Goal: Download file/media

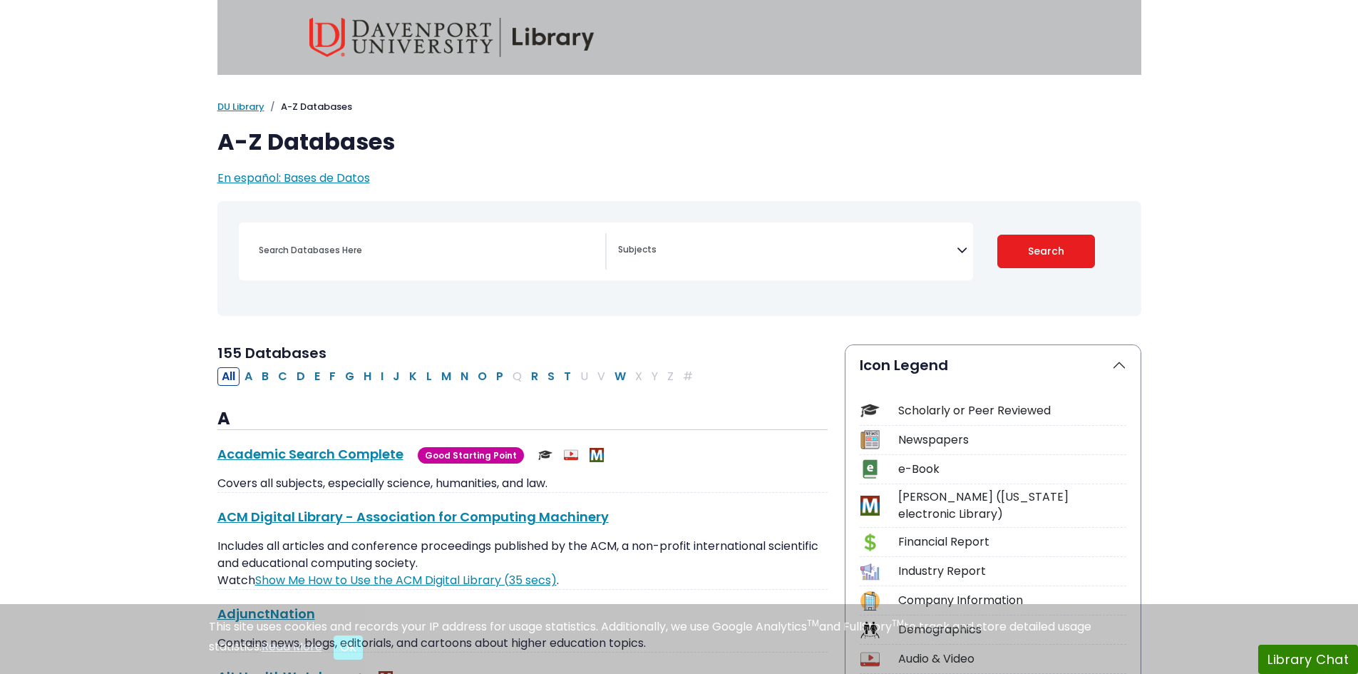
select select "Database Subject Filter"
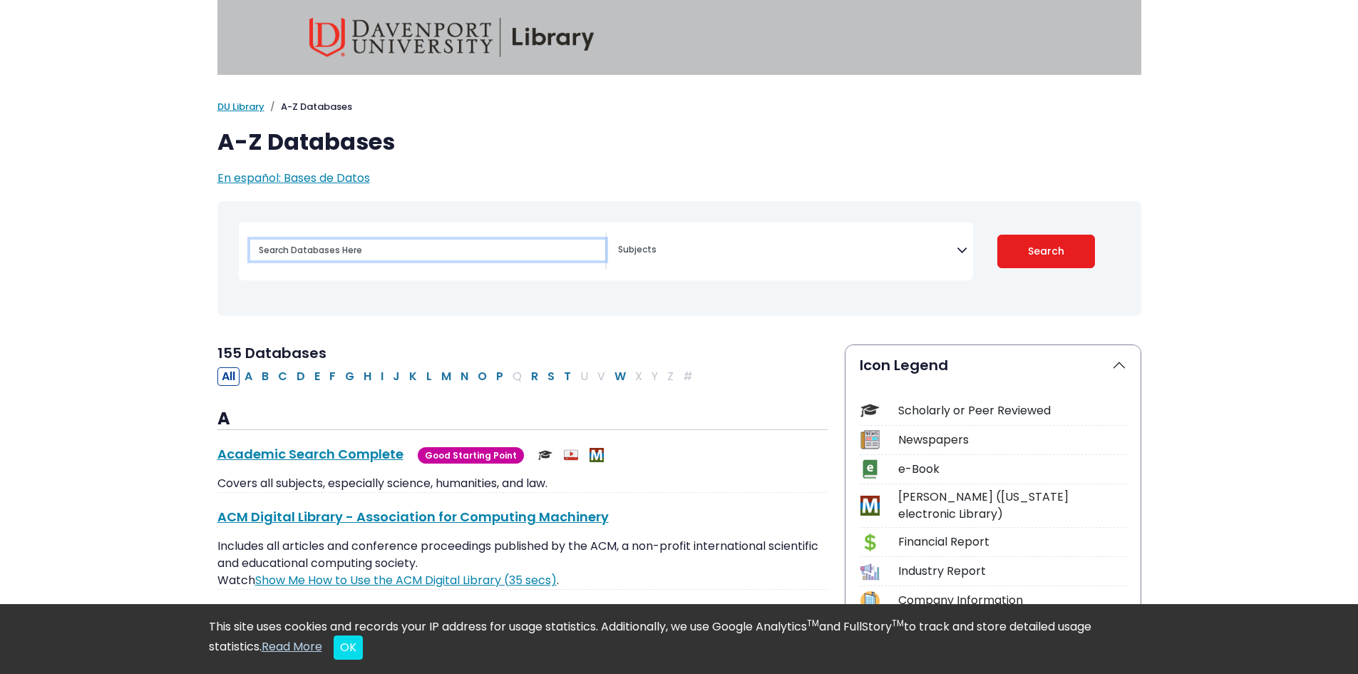
click at [469, 254] on input "Search database by title or keyword" at bounding box center [427, 249] width 355 height 21
type input "spss"
click at [997, 235] on button "Search" at bounding box center [1046, 252] width 98 height 34
select select "Database Subject Filter"
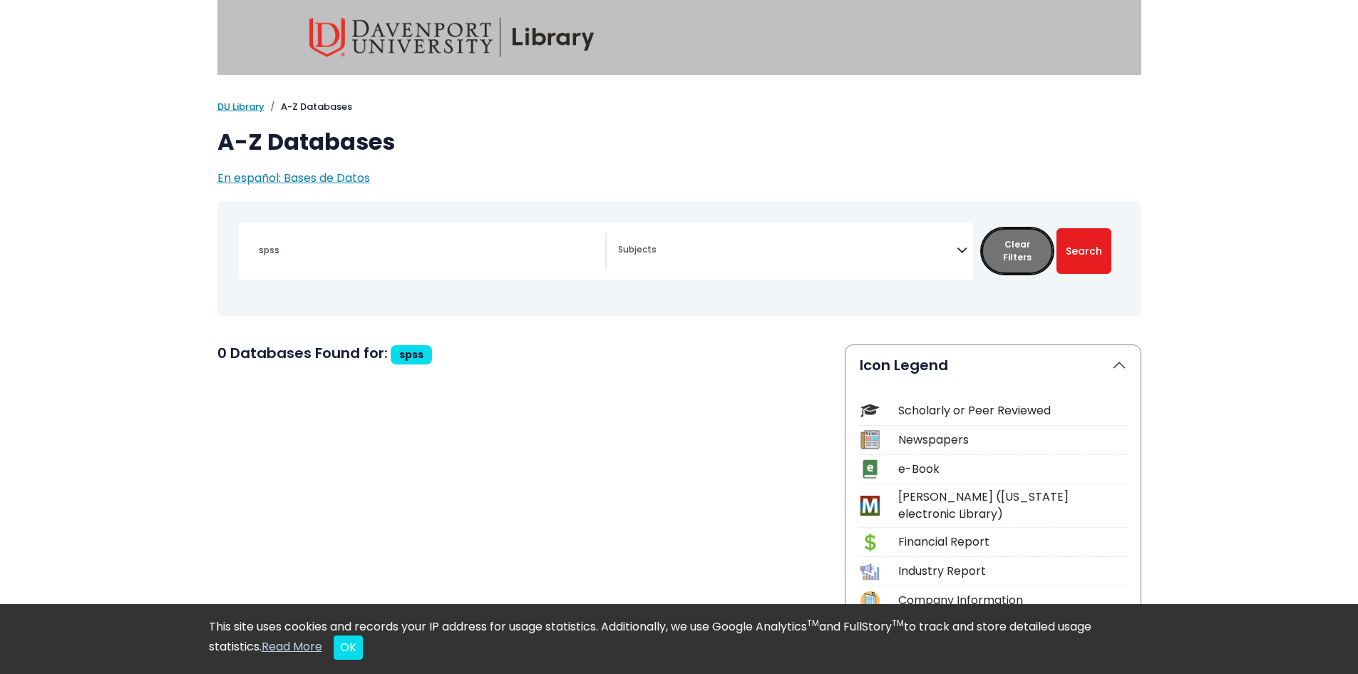
click at [1004, 259] on button "Clear Filters" at bounding box center [1016, 251] width 71 height 46
select select "Database Subject Filter"
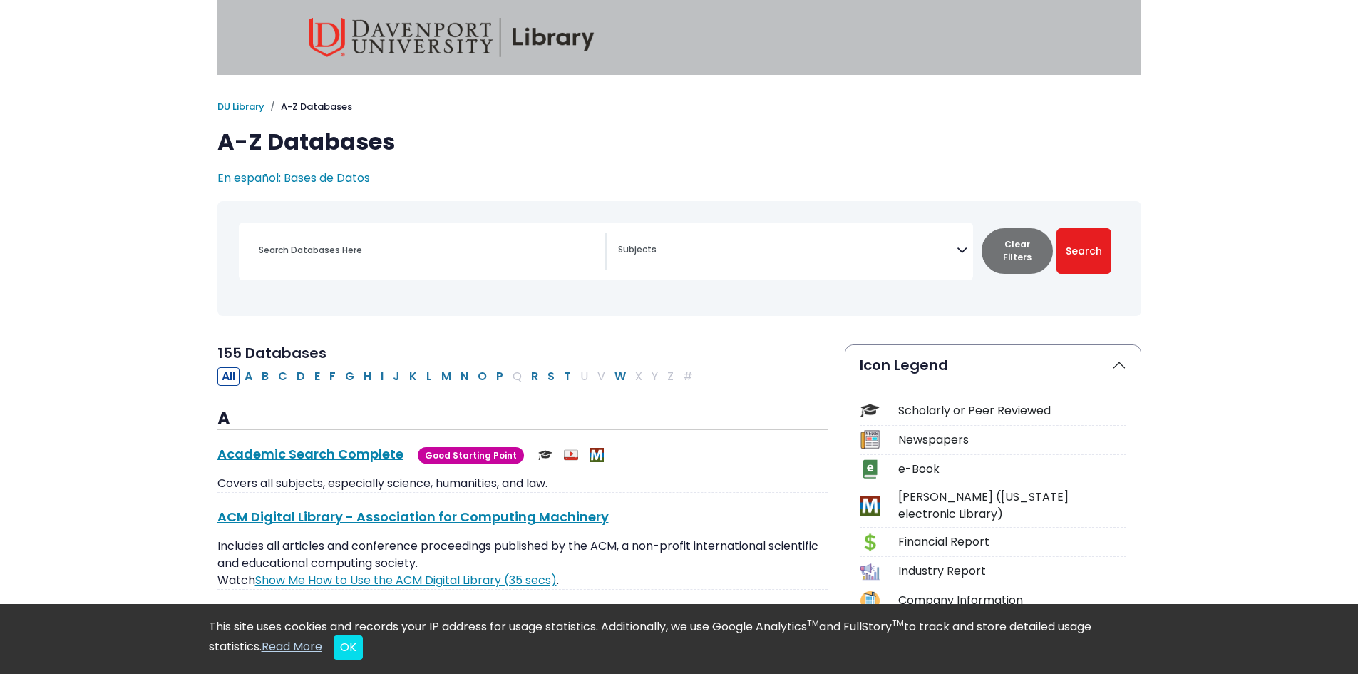
type input "spss"
select select "Database Subject Filter"
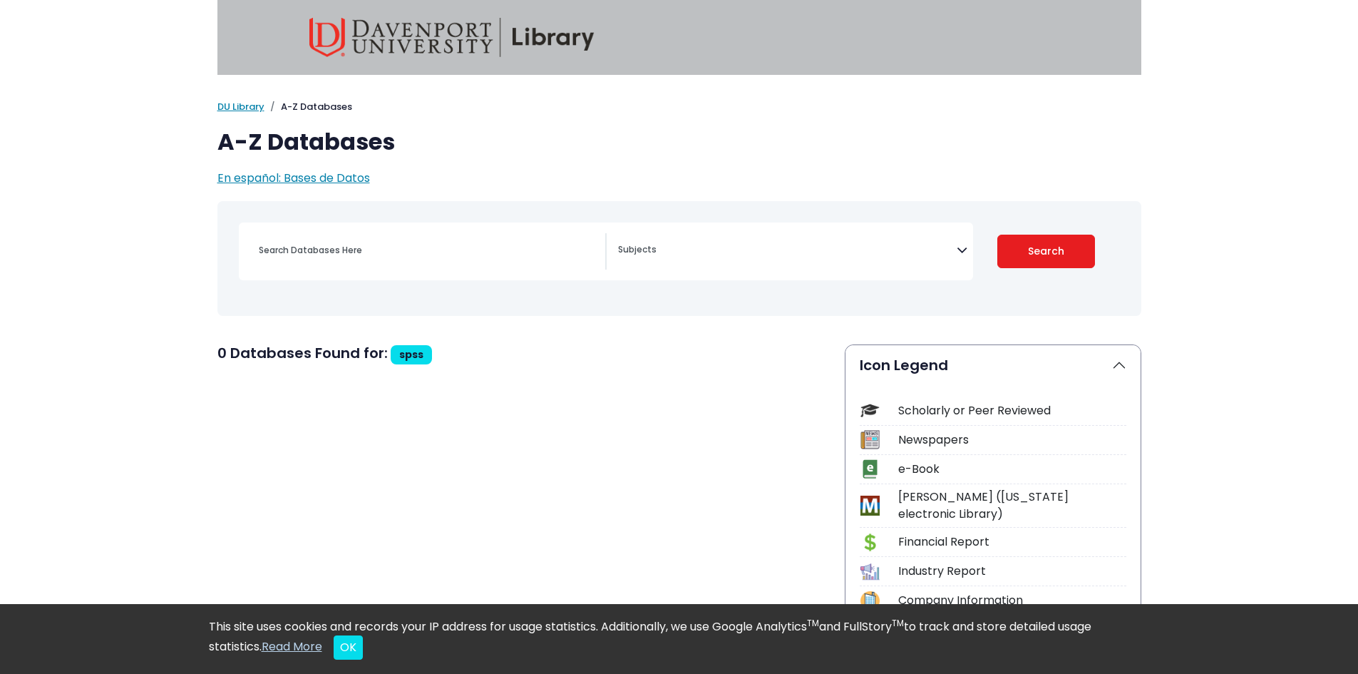
select select "Database Subject Filter"
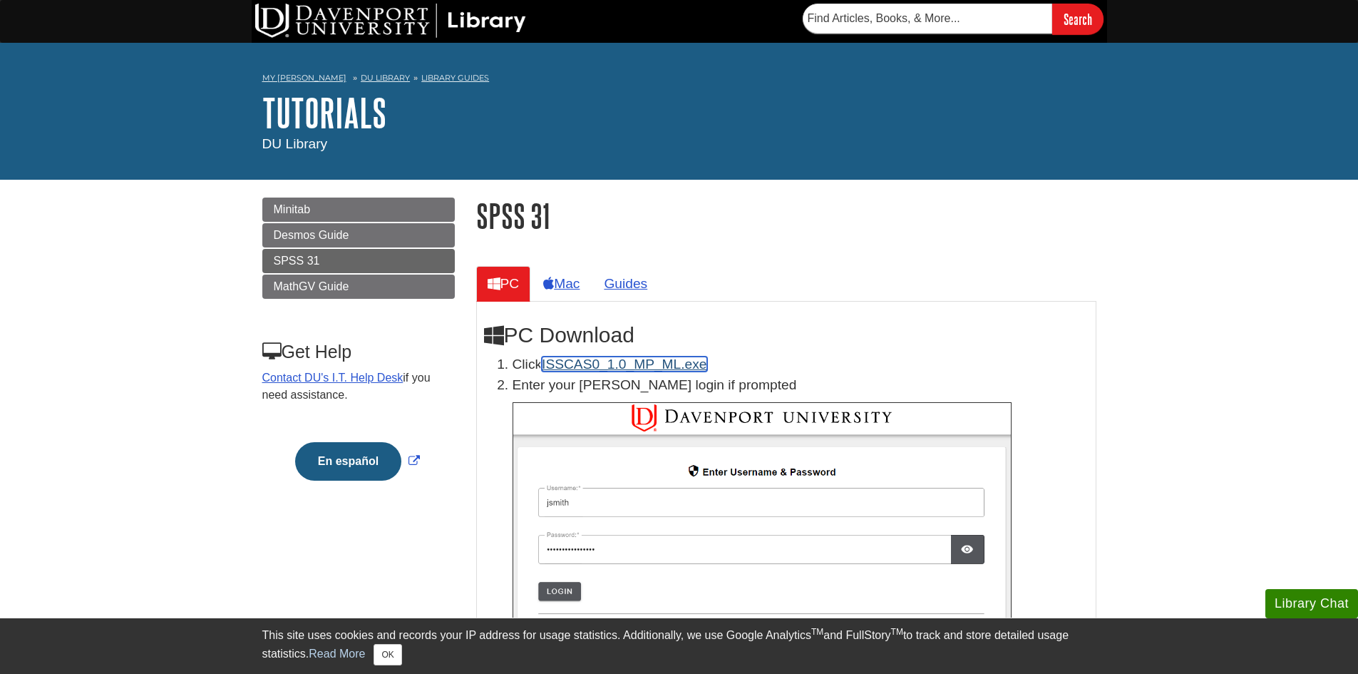
click at [597, 361] on link "ISSCAS0_1.0_MP_ML.exe" at bounding box center [624, 363] width 165 height 15
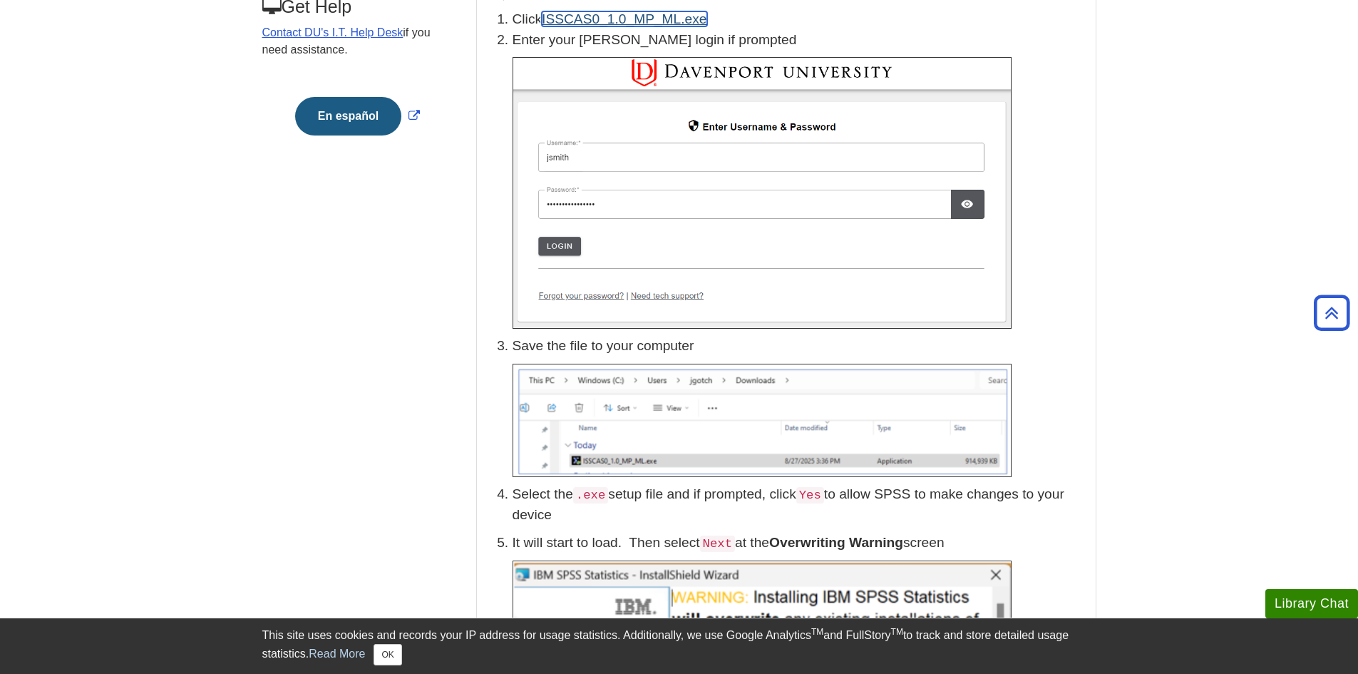
scroll to position [356, 0]
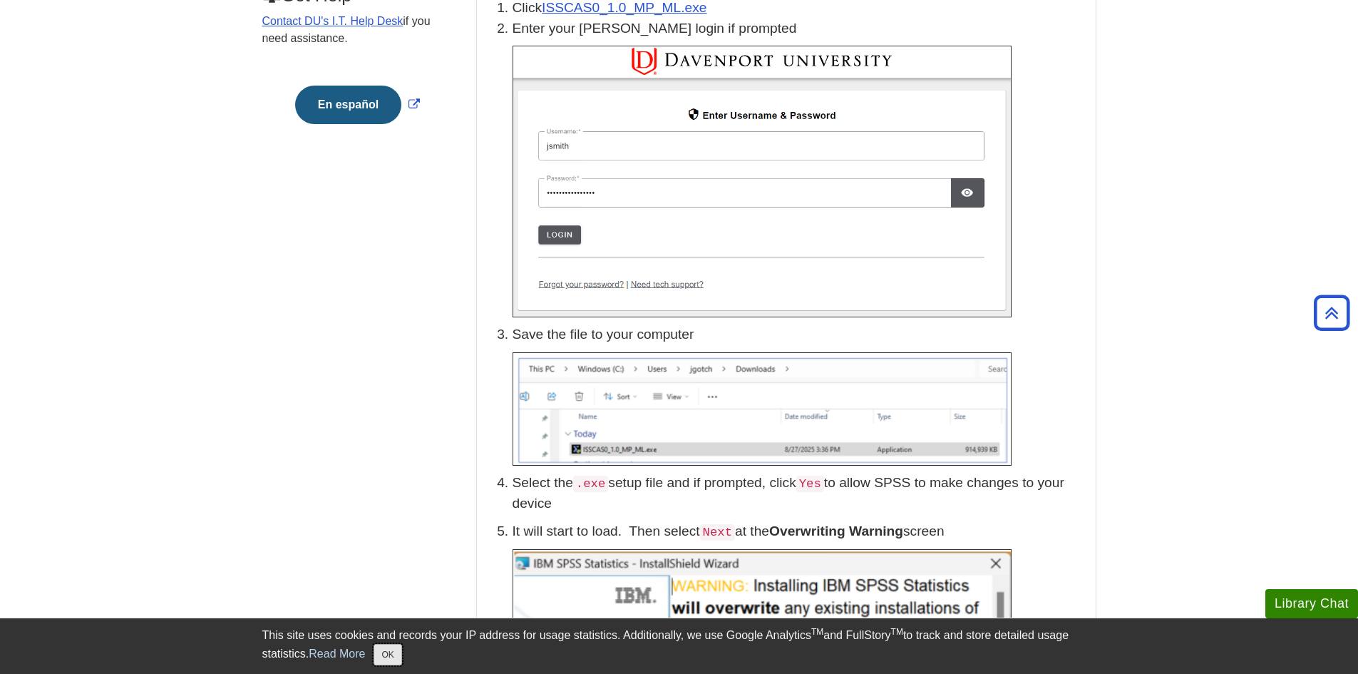
click at [391, 662] on button "OK" at bounding box center [387, 654] width 28 height 21
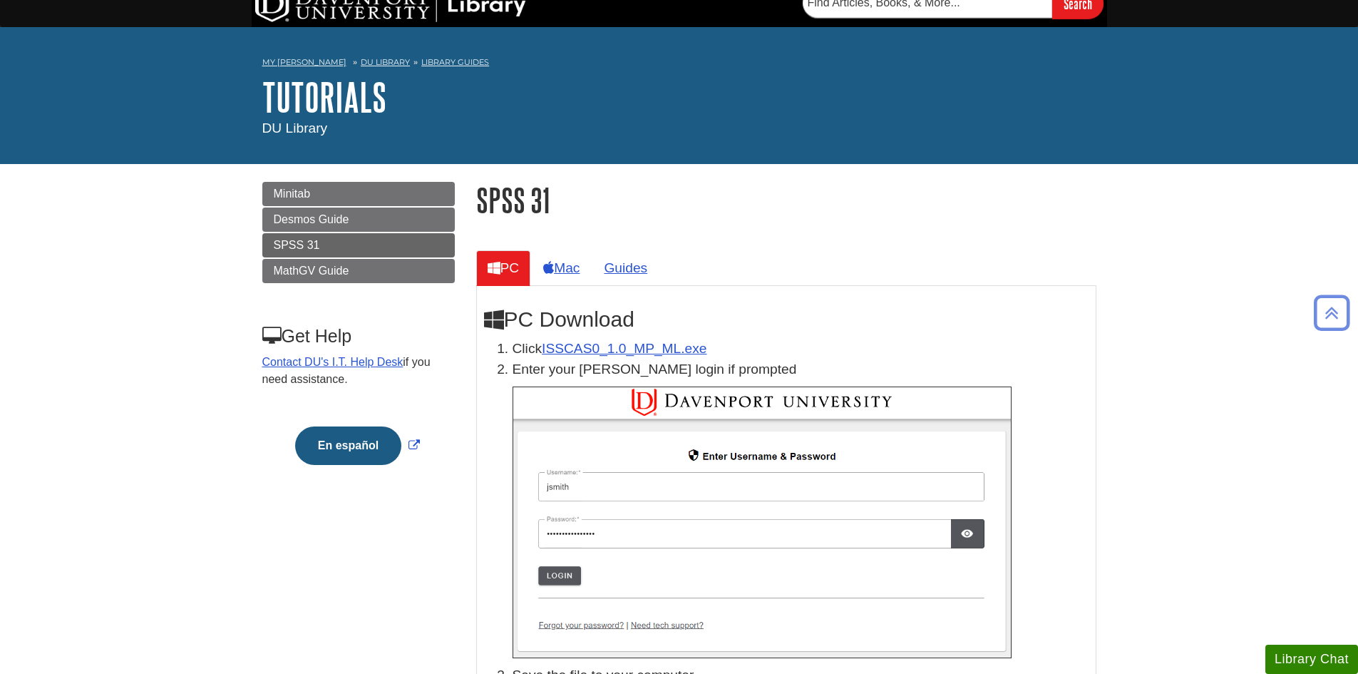
scroll to position [0, 0]
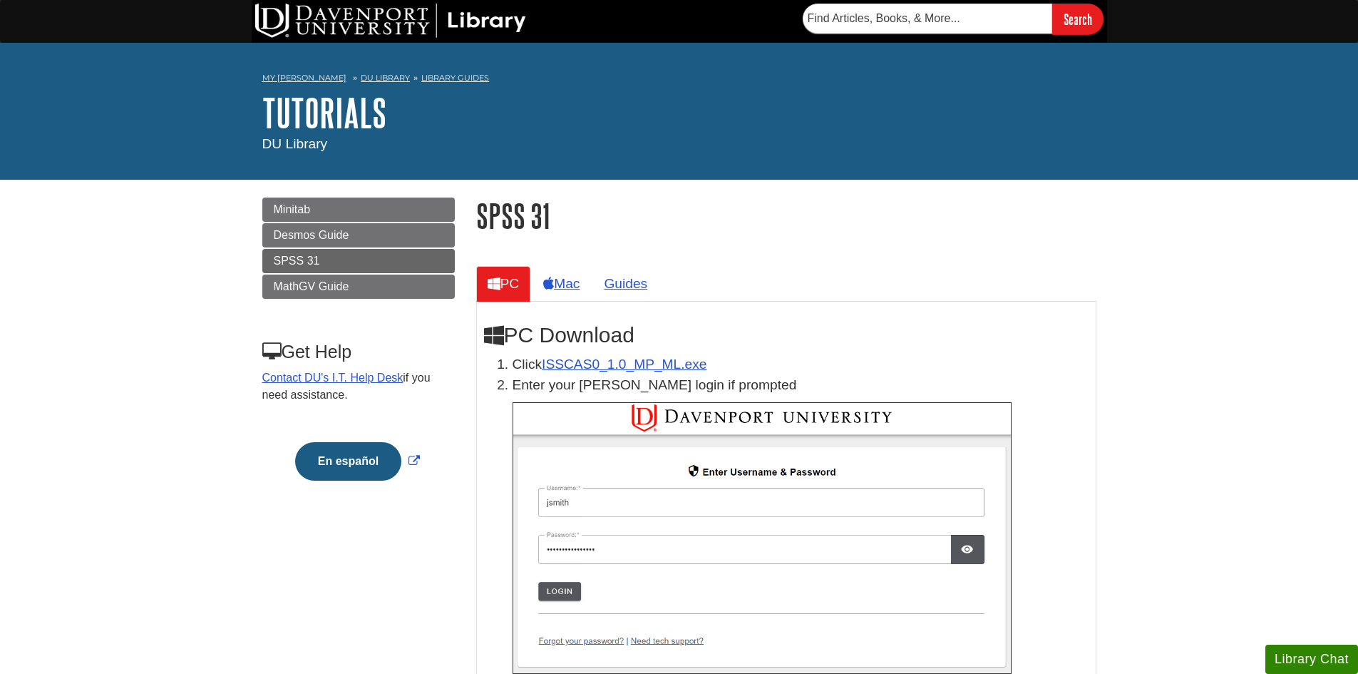
drag, startPoint x: 954, startPoint y: 126, endPoint x: 938, endPoint y: 128, distance: 16.5
click at [954, 126] on h1 "Tutorials" at bounding box center [679, 112] width 834 height 43
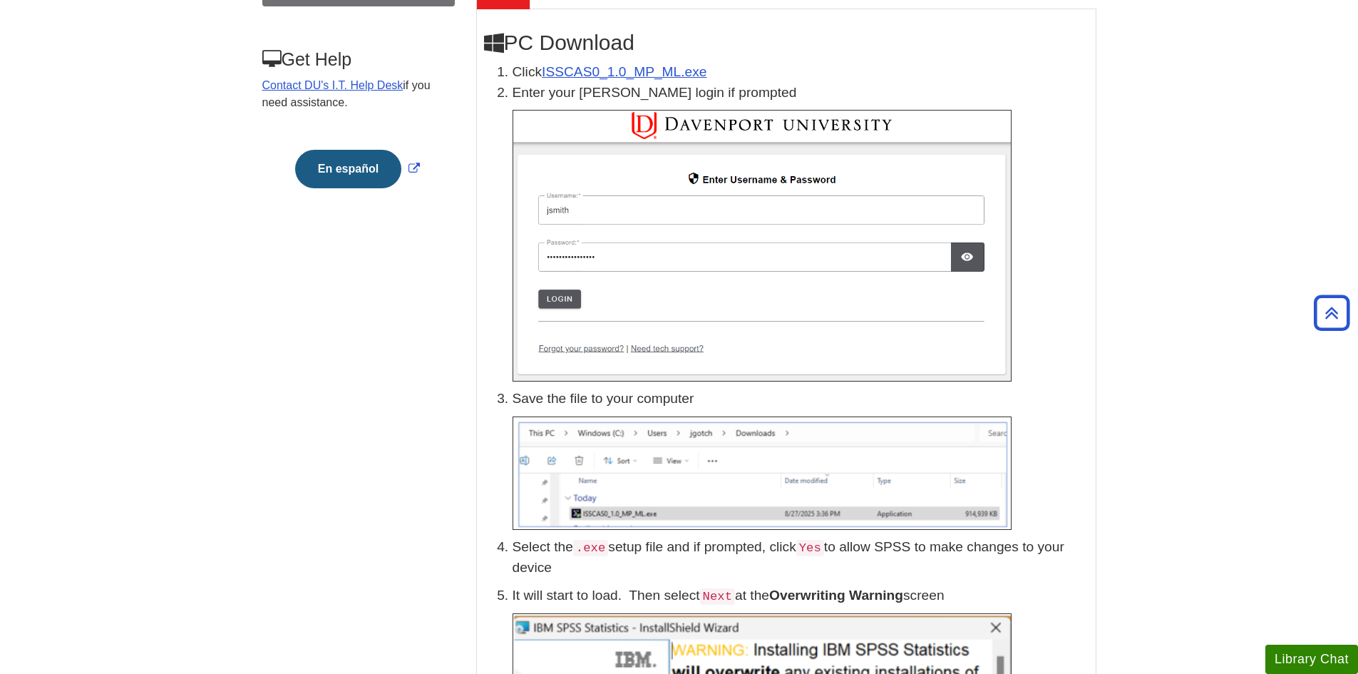
scroll to position [285, 0]
